Goal: Check status: Check status

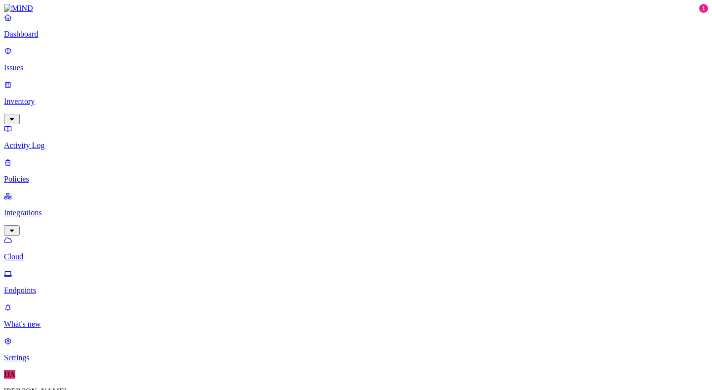
click at [51, 141] on p "Activity Log" at bounding box center [356, 145] width 705 height 9
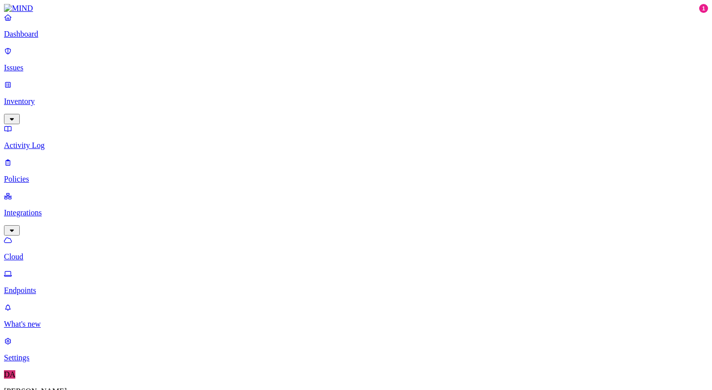
click at [64, 141] on p "Activity Log" at bounding box center [356, 145] width 705 height 9
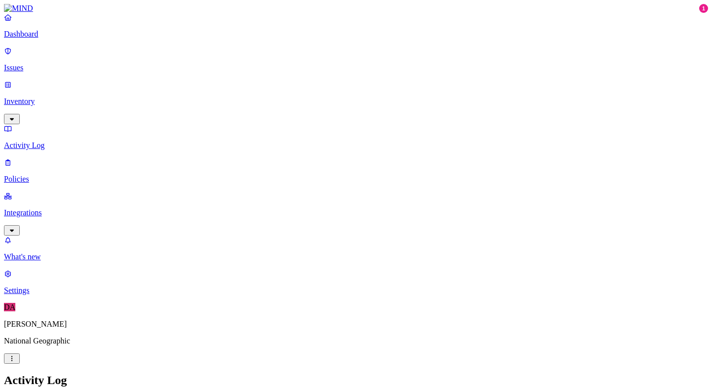
type input "dochoa"
click at [45, 39] on link "Dashboard" at bounding box center [356, 26] width 705 height 26
